Goal: Check status: Check status

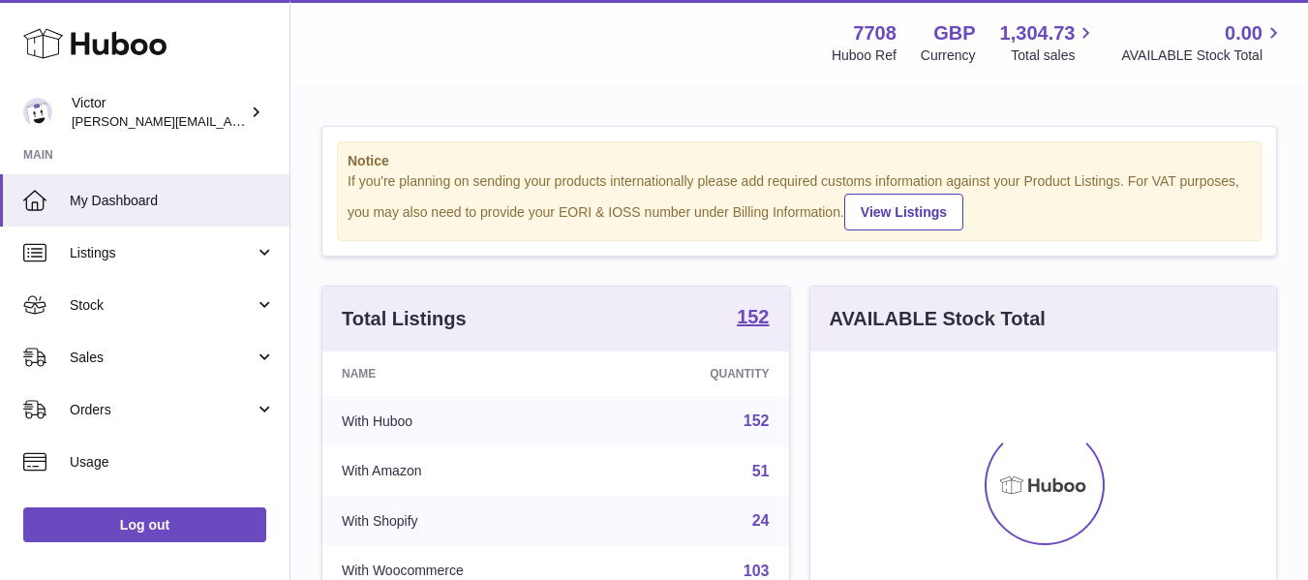
scroll to position [302, 466]
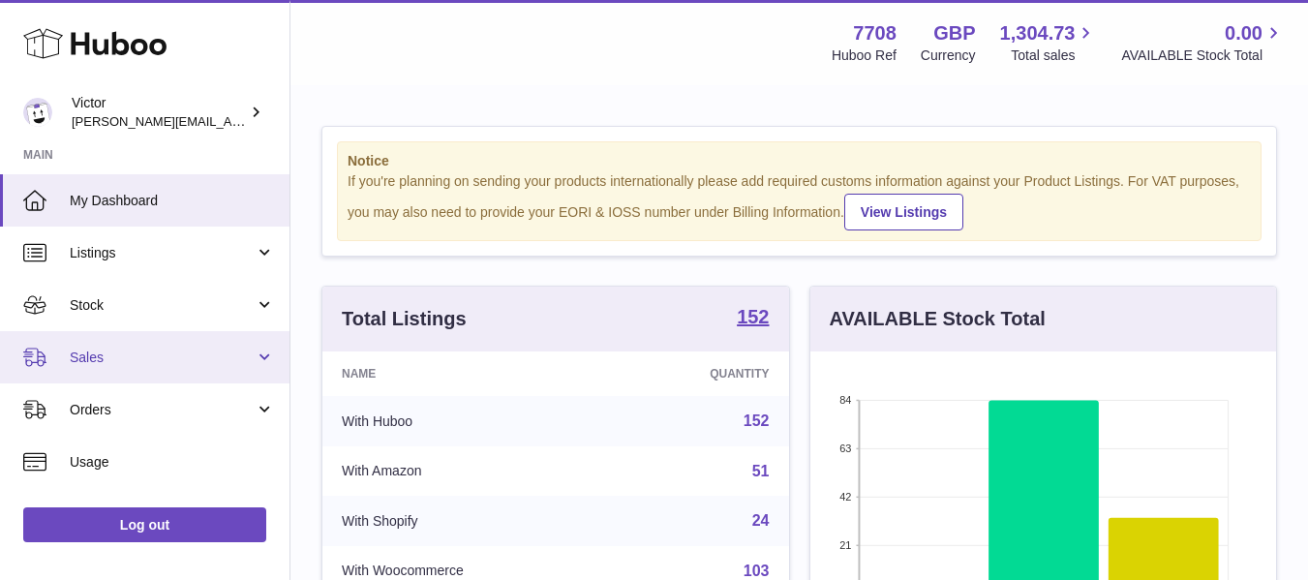
click at [62, 353] on link "Sales" at bounding box center [144, 357] width 289 height 52
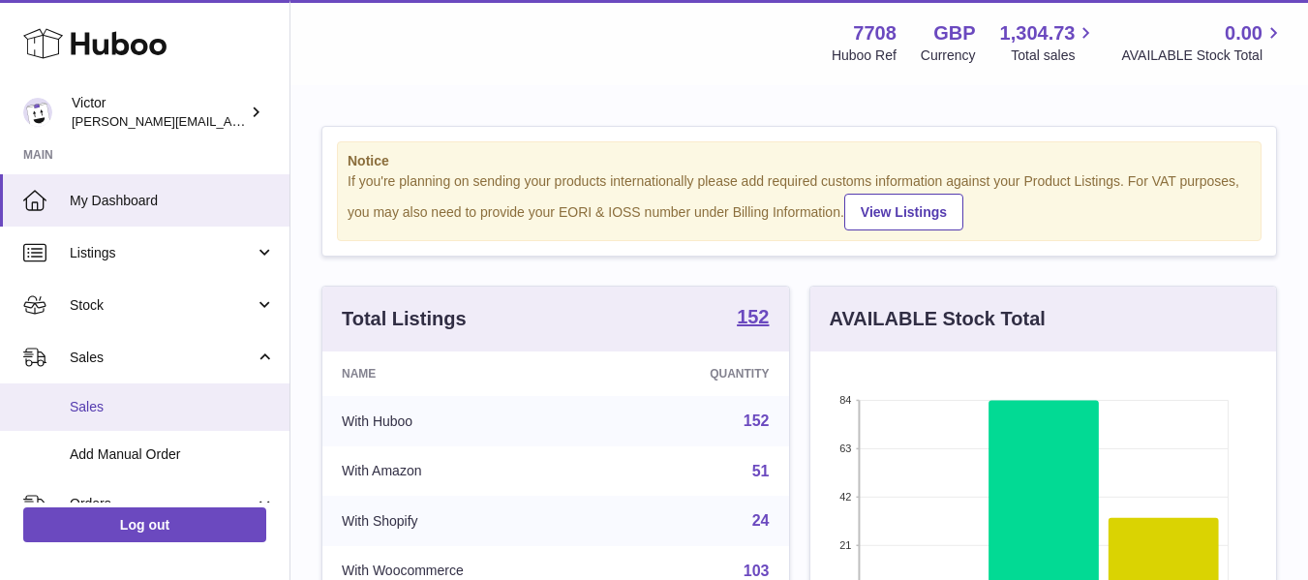
click at [121, 395] on link "Sales" at bounding box center [144, 406] width 289 height 47
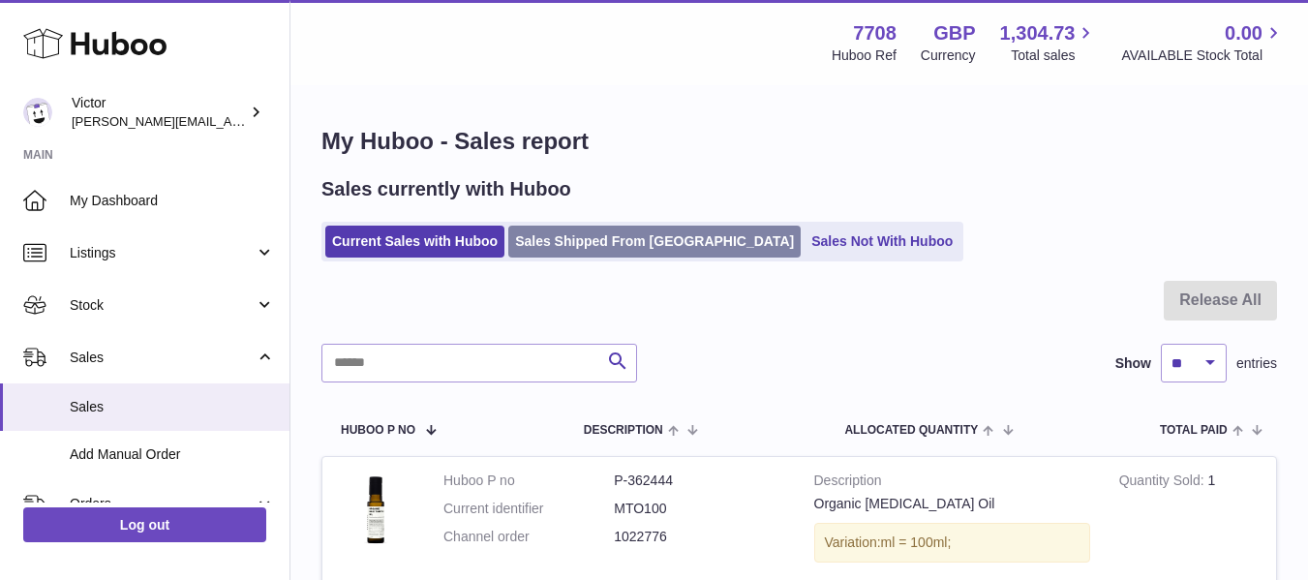
click at [564, 242] on link "Sales Shipped From [GEOGRAPHIC_DATA]" at bounding box center [654, 242] width 292 height 32
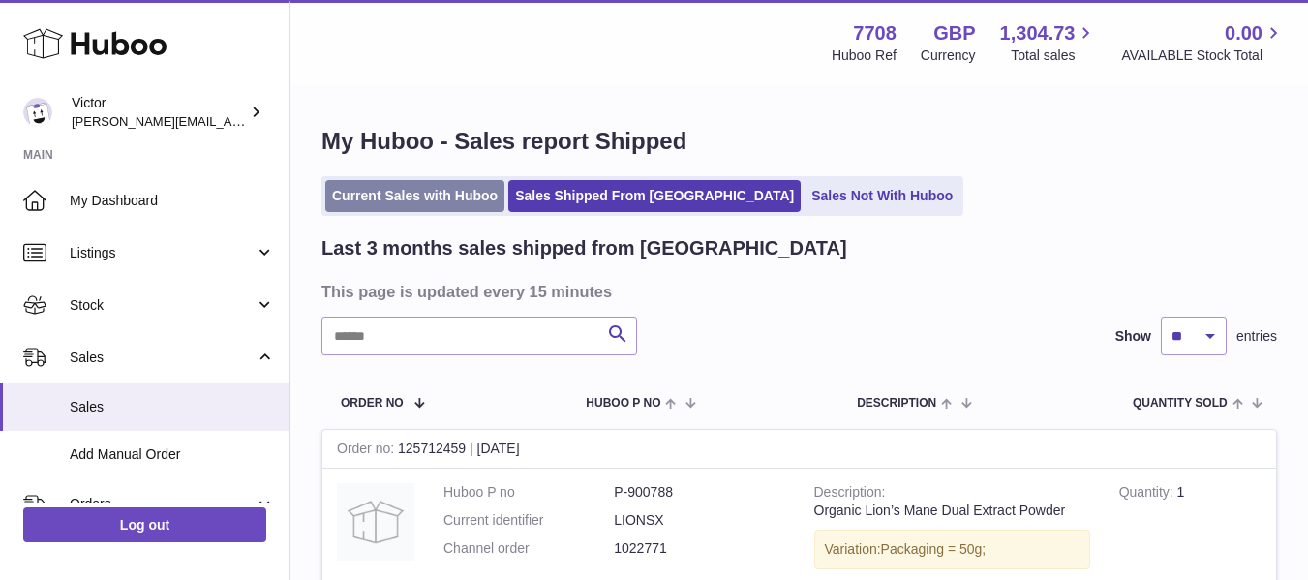
click at [426, 184] on link "Current Sales with Huboo" at bounding box center [414, 196] width 179 height 32
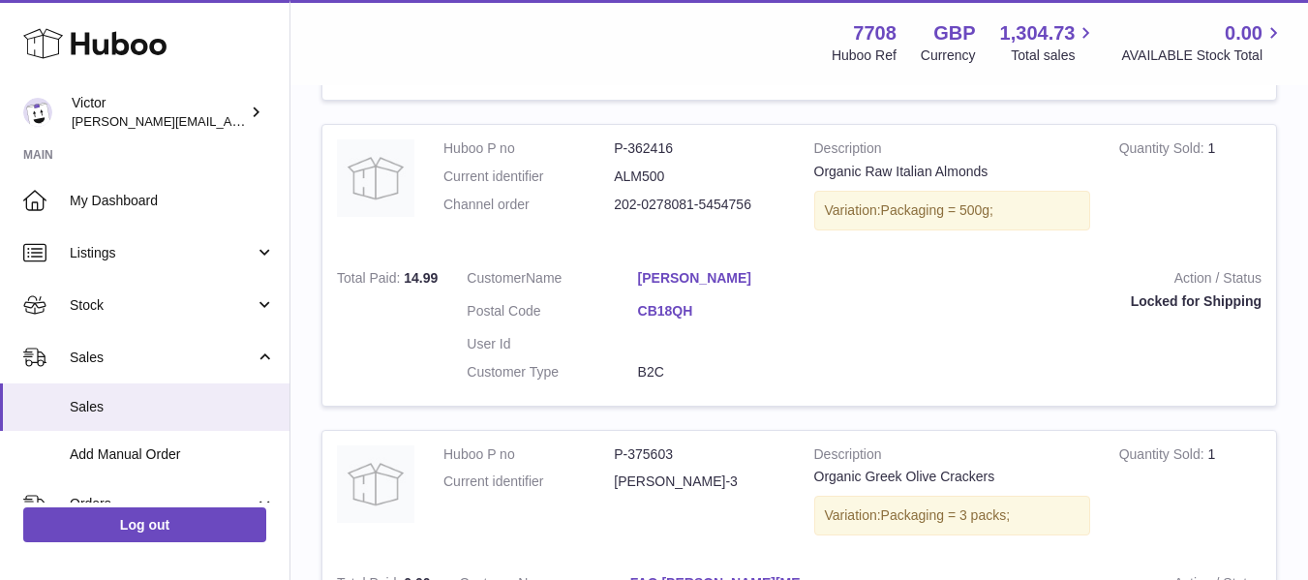
scroll to position [909, 0]
